Goal: Transaction & Acquisition: Purchase product/service

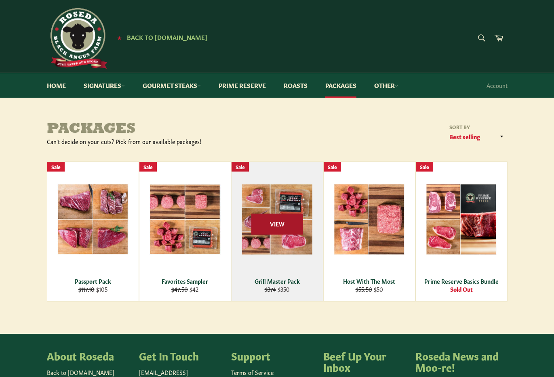
click at [277, 227] on span "View" at bounding box center [277, 224] width 52 height 21
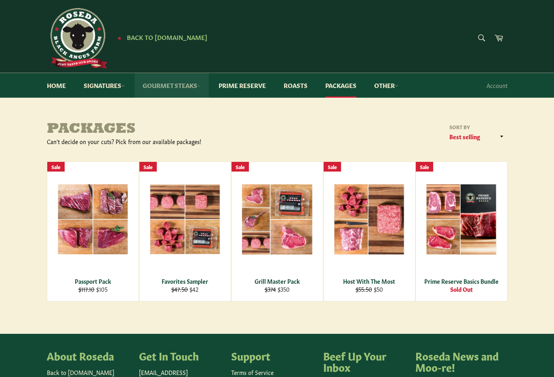
click at [193, 85] on link "Gourmet Steaks" at bounding box center [172, 85] width 74 height 25
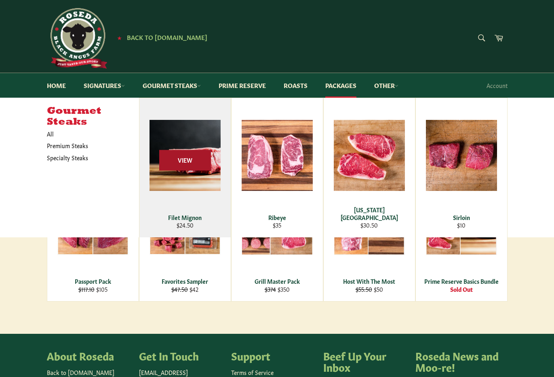
click at [174, 155] on span "View" at bounding box center [185, 160] width 52 height 21
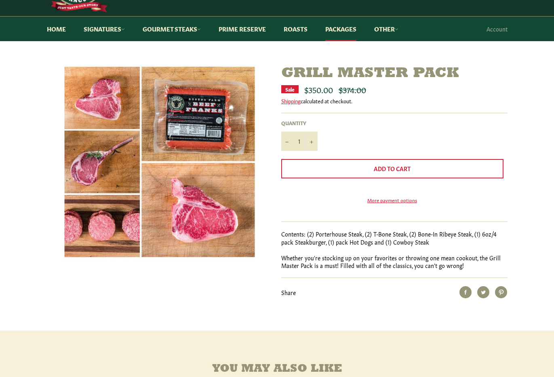
scroll to position [62, 0]
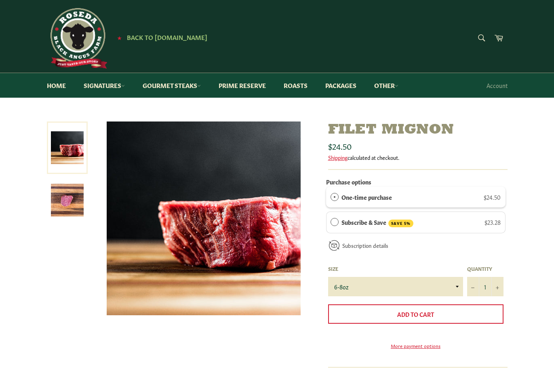
click at [72, 204] on img at bounding box center [67, 200] width 33 height 33
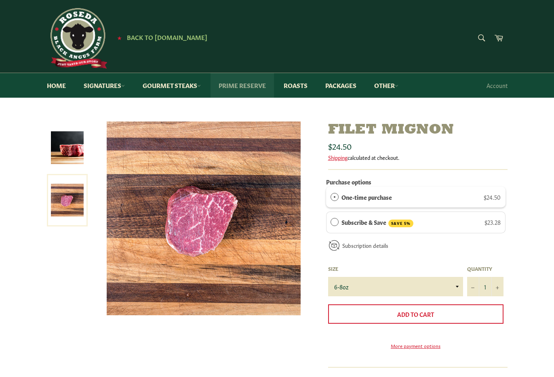
click at [254, 89] on link "Prime Reserve" at bounding box center [241, 85] width 63 height 25
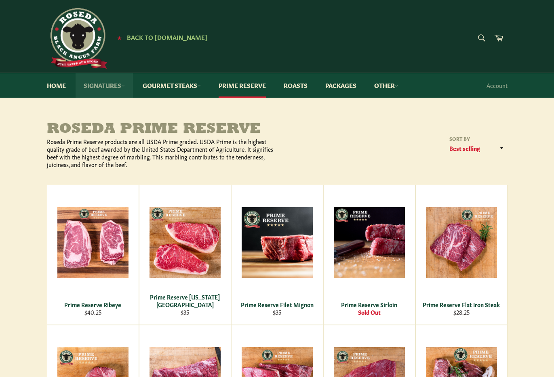
click at [118, 85] on link "Signatures" at bounding box center [104, 85] width 57 height 25
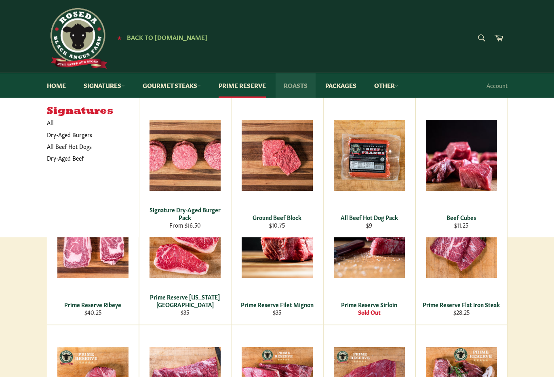
click at [304, 86] on link "Roasts" at bounding box center [295, 85] width 40 height 25
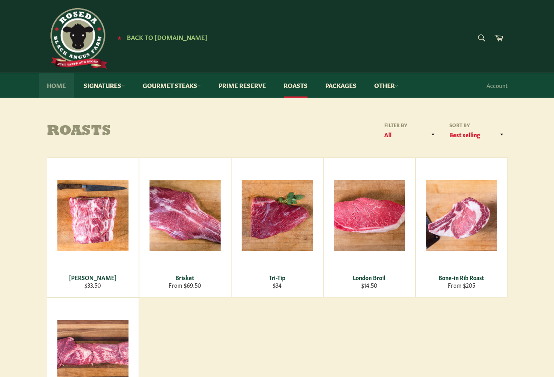
click at [64, 84] on link "Home" at bounding box center [56, 85] width 35 height 25
